Goal: Information Seeking & Learning: Learn about a topic

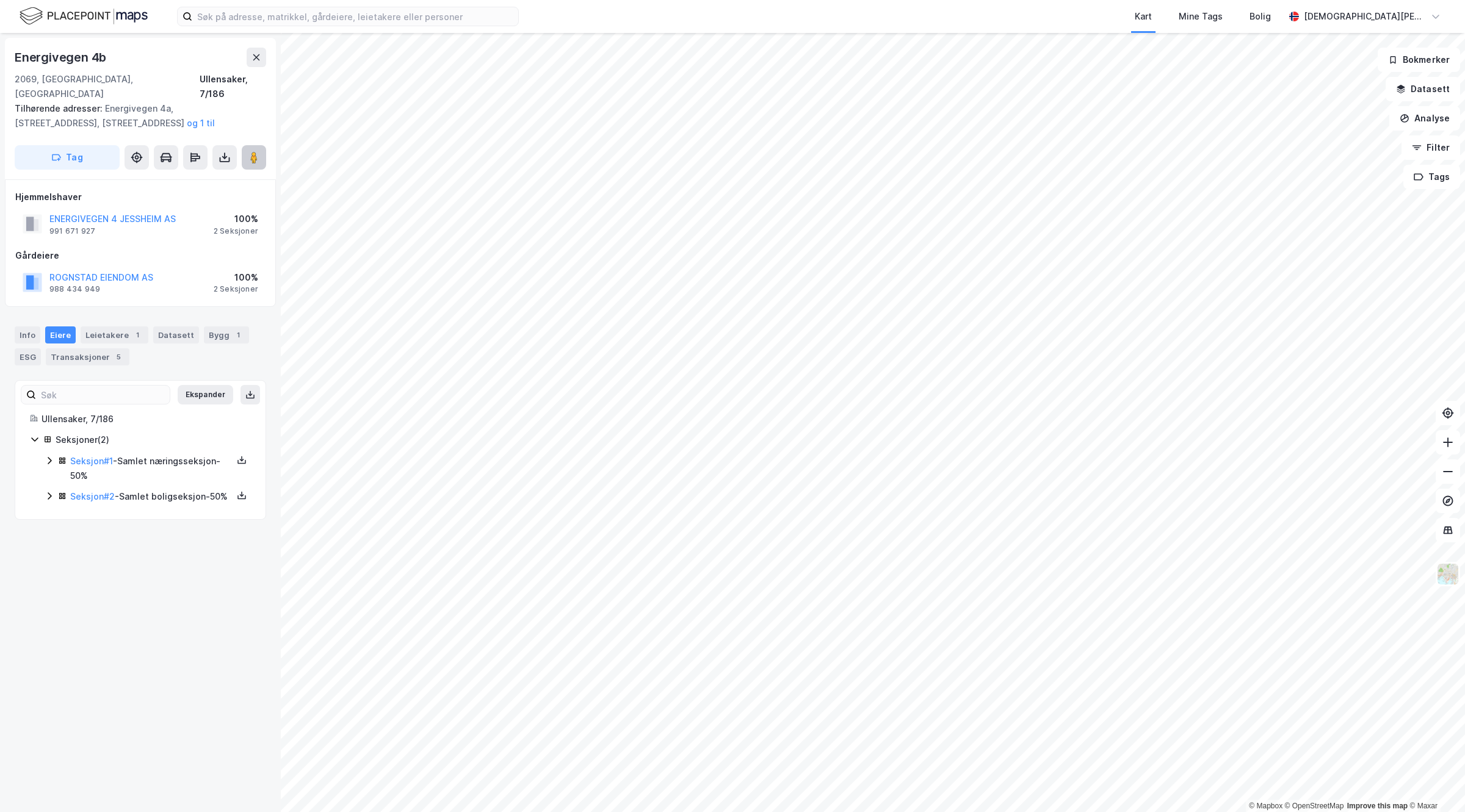
click at [254, 151] on icon at bounding box center [254, 157] width 12 height 12
click at [111, 326] on div "Leietakere 1" at bounding box center [114, 335] width 68 height 17
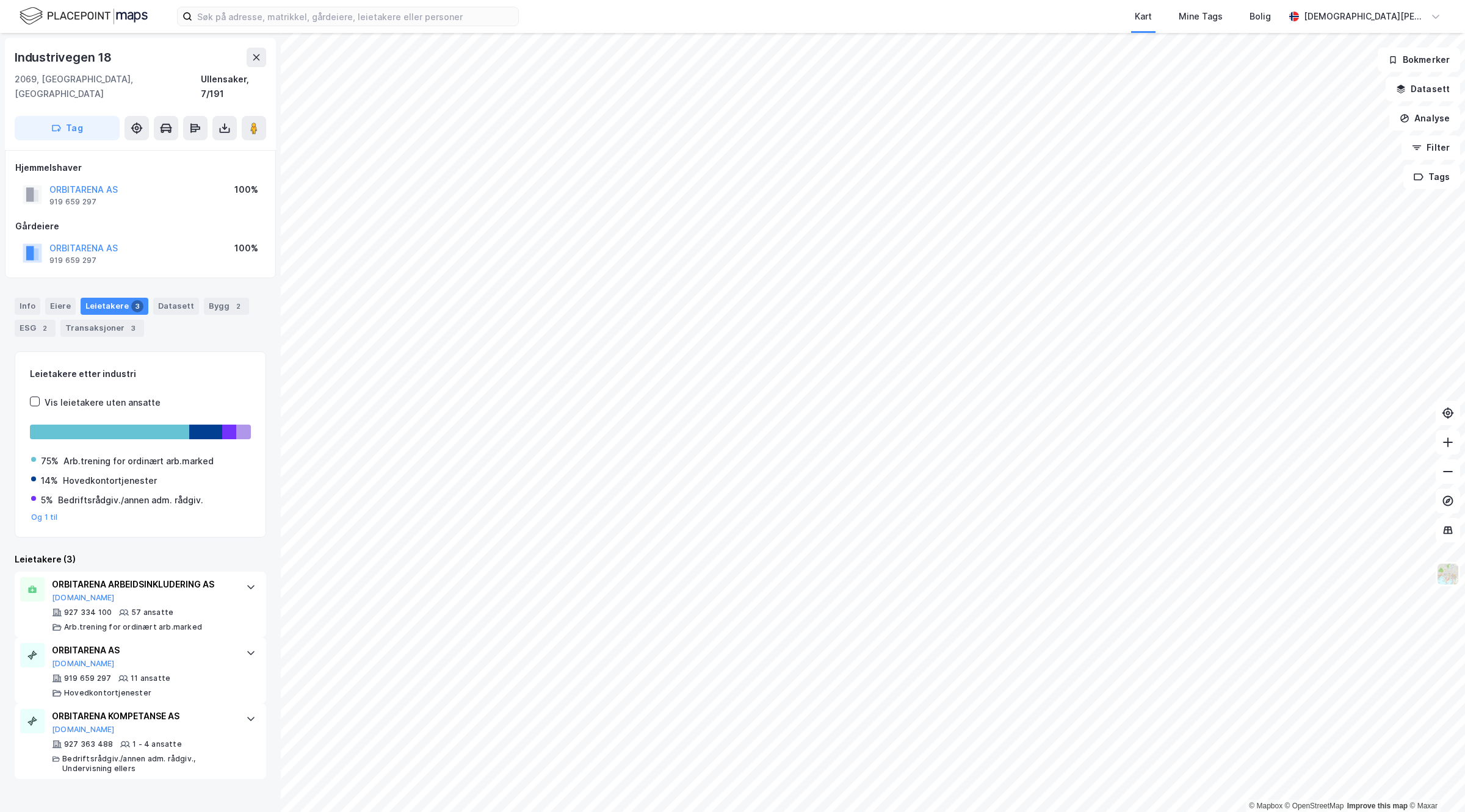
click at [857, 0] on html "Kart Mine Tags Bolig Christian Westad © Mapbox © OpenStreetMap Improve this map…" at bounding box center [732, 406] width 1465 height 812
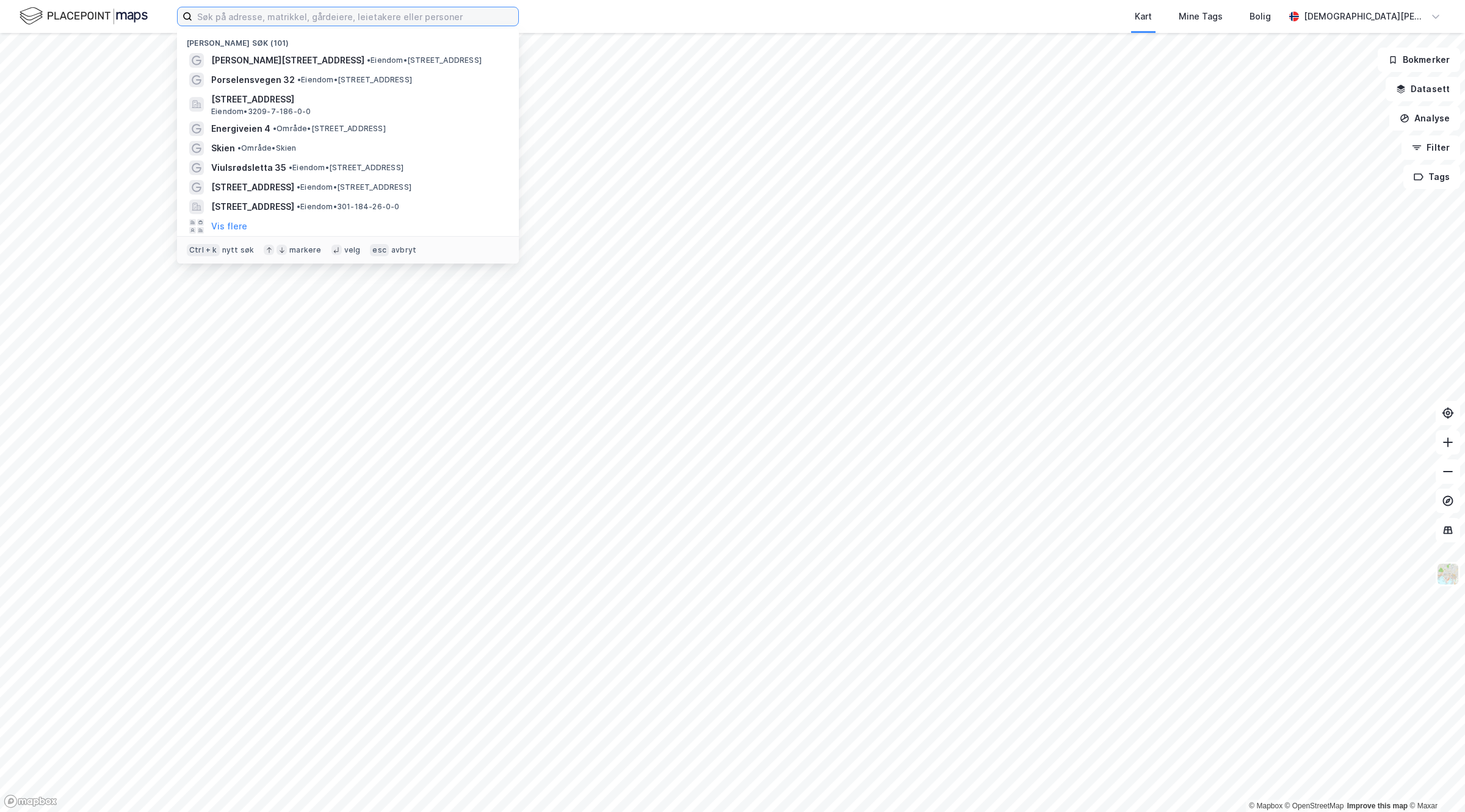
click at [340, 8] on input at bounding box center [355, 17] width 326 height 18
paste input "[STREET_ADDRESS]"
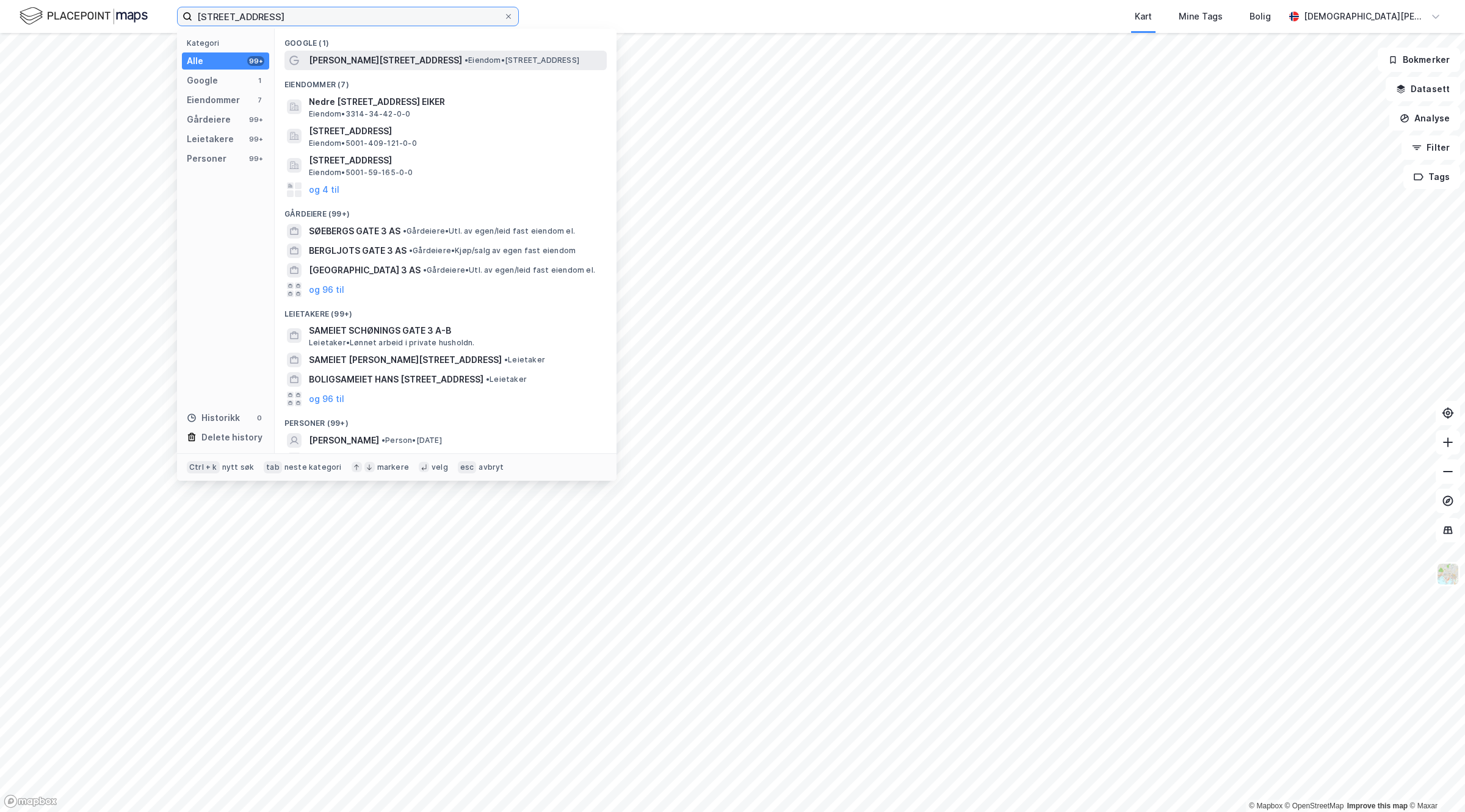
type input "[STREET_ADDRESS]"
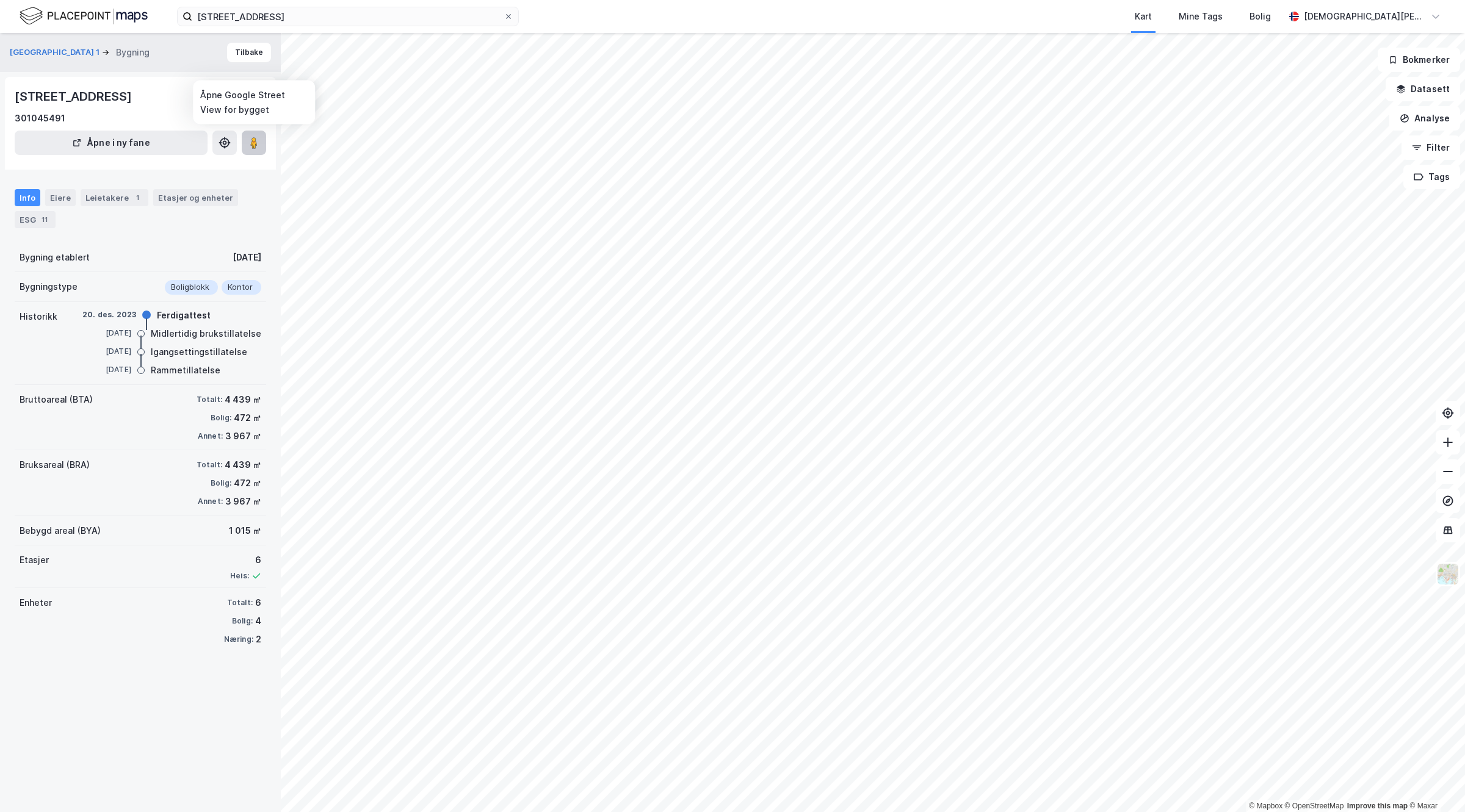
click at [254, 145] on image at bounding box center [254, 143] width 8 height 12
click at [257, 154] on button at bounding box center [253, 143] width 24 height 24
click at [112, 196] on div "Leietakere 1" at bounding box center [114, 198] width 68 height 17
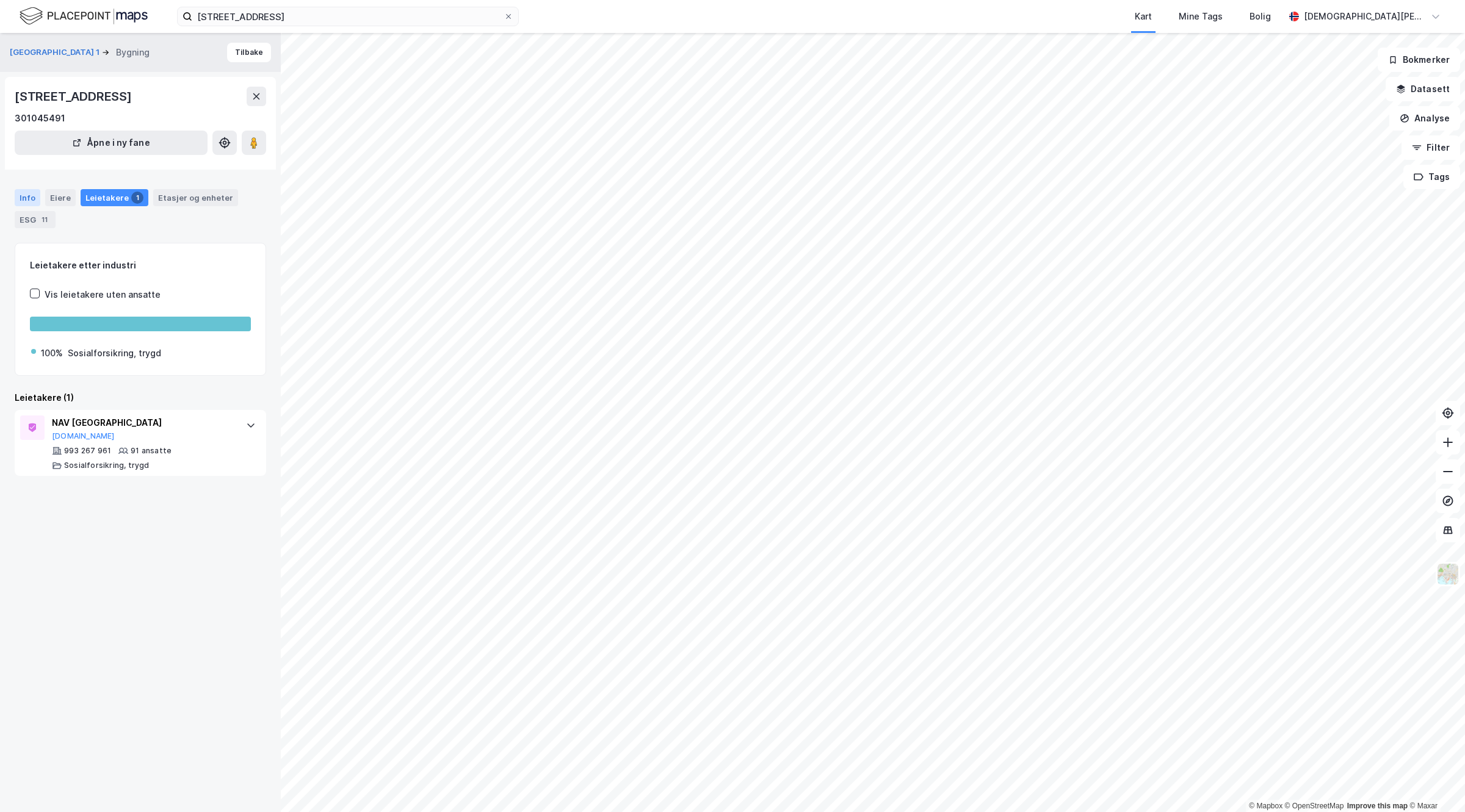
click at [25, 198] on div "Info" at bounding box center [27, 198] width 26 height 17
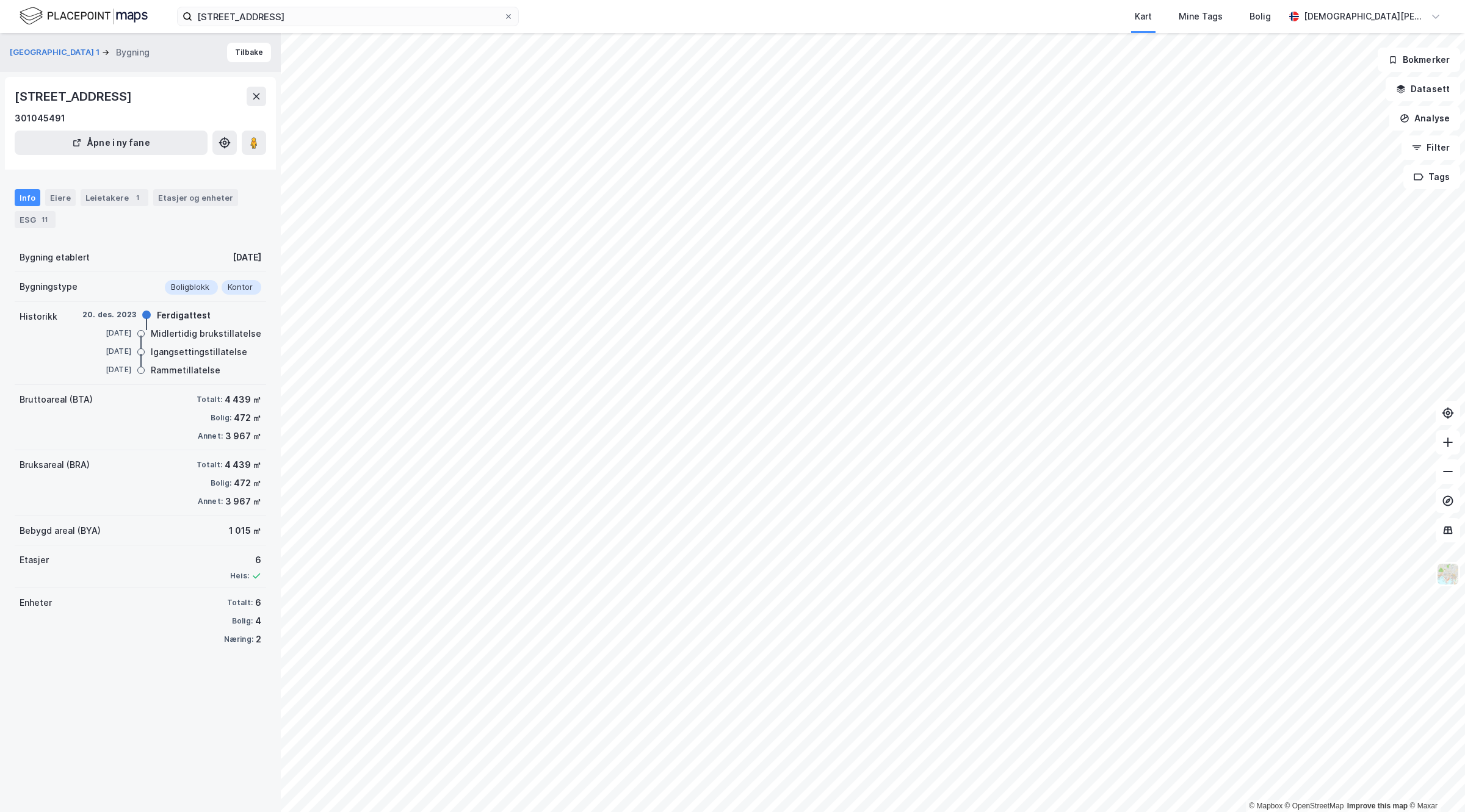
click at [206, 395] on div "Totalt:" at bounding box center [209, 399] width 26 height 10
click at [38, 47] on button "[GEOGRAPHIC_DATA] 1" at bounding box center [56, 53] width 93 height 12
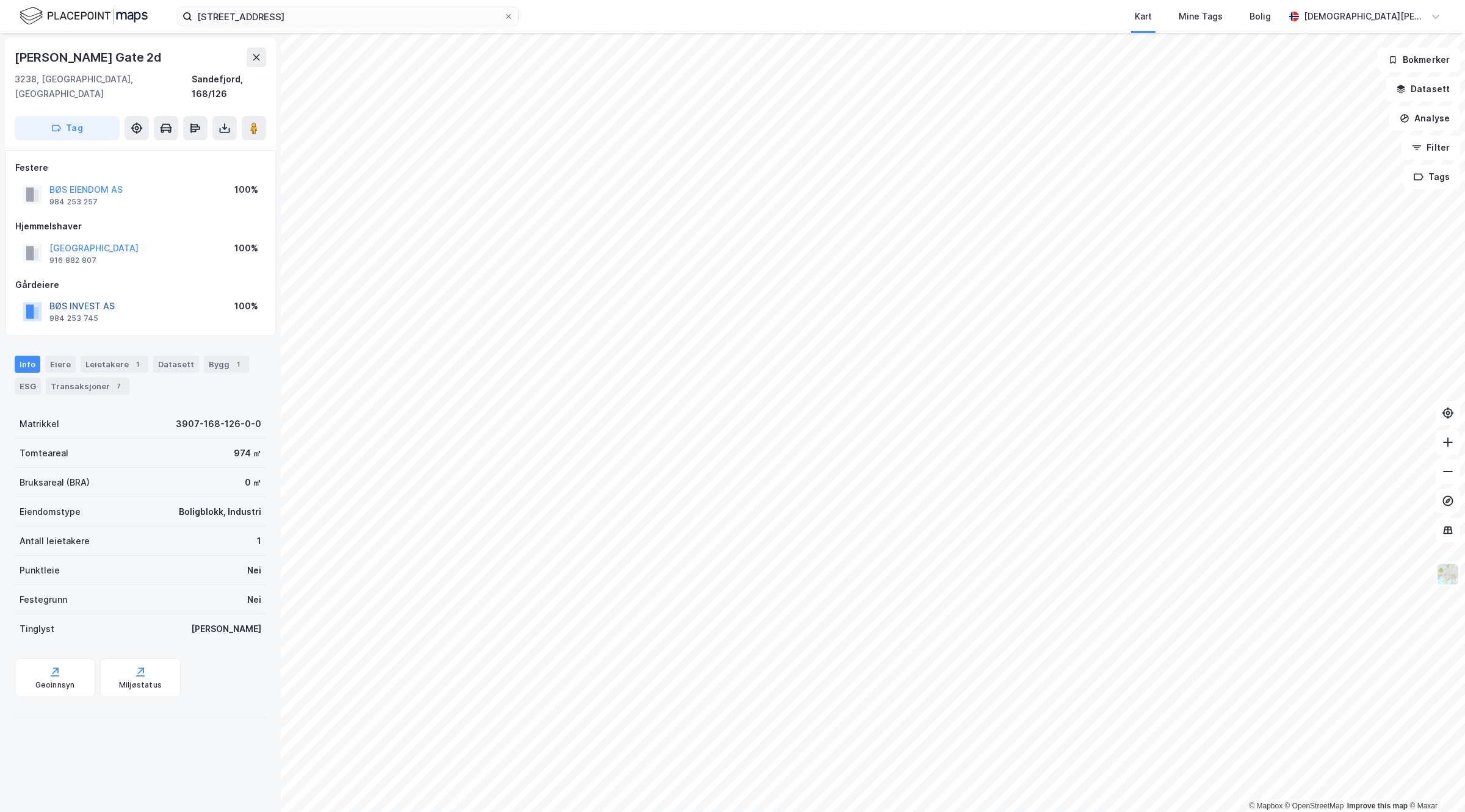
click at [0, 0] on button "BØS INVEST AS" at bounding box center [0, 0] width 0 height 0
